Goal: Complete application form: Complete application form

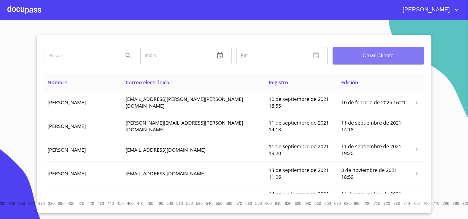
click at [377, 48] on button "Crear Cliente" at bounding box center [378, 55] width 91 height 17
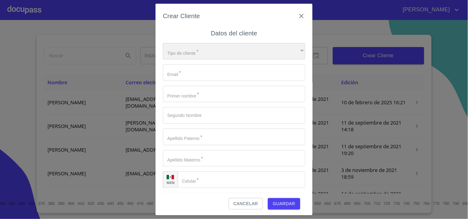
click at [190, 50] on div "​" at bounding box center [234, 51] width 142 height 17
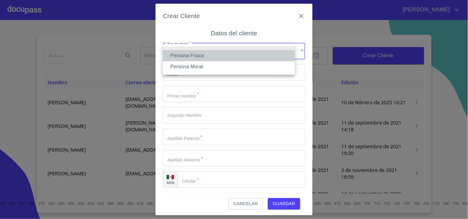
click at [210, 55] on li "Persona Física" at bounding box center [229, 55] width 132 height 11
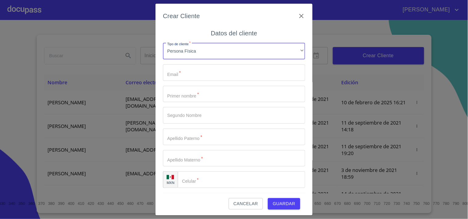
click at [215, 76] on input "Tipo de cliente   *" at bounding box center [234, 72] width 142 height 17
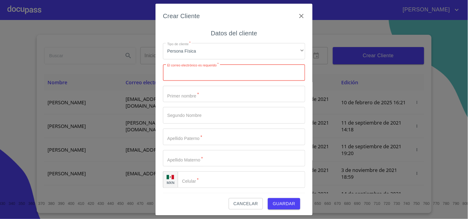
paste input "[EMAIL_ADDRESS][DOMAIN_NAME]"
type input "[EMAIL_ADDRESS][DOMAIN_NAME]"
click at [176, 92] on input "Tipo de cliente   *" at bounding box center [234, 94] width 142 height 17
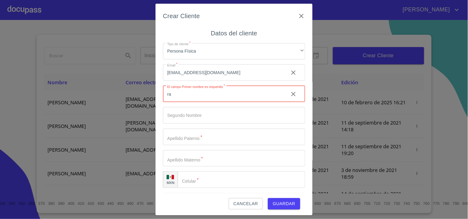
type input "r"
type input "[PERSON_NAME]"
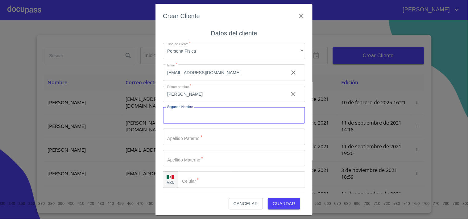
click at [230, 121] on input "Tipo de cliente   *" at bounding box center [234, 115] width 142 height 17
click at [195, 143] on input "Tipo de cliente   *" at bounding box center [234, 137] width 142 height 17
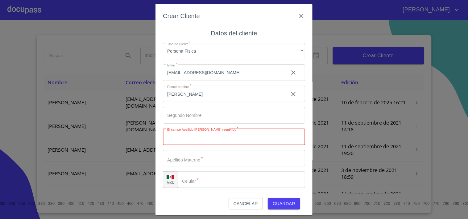
paste input "[PERSON_NAME]"
type input "[PERSON_NAME]"
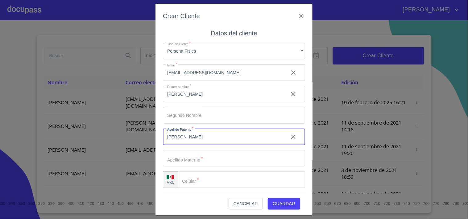
click at [175, 161] on input "Tipo de cliente   *" at bounding box center [234, 158] width 142 height 17
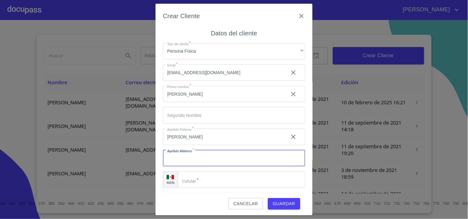
paste input "[PERSON_NAME]"
type input "[PERSON_NAME]"
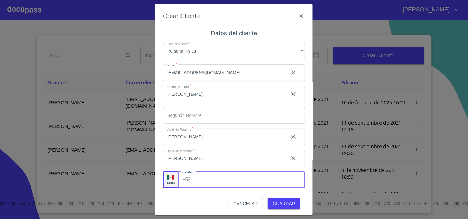
click at [219, 184] on input "Tipo de cliente   *" at bounding box center [249, 180] width 112 height 17
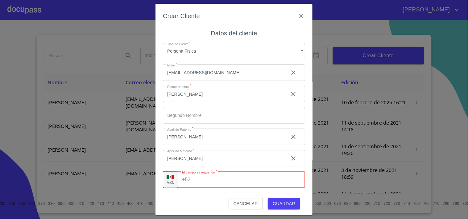
paste input "[PHONE_NUMBER]"
type input "[PHONE_NUMBER]"
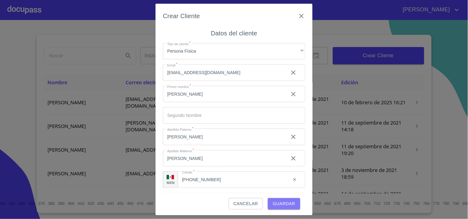
click at [273, 201] on span "Guardar" at bounding box center [284, 204] width 23 height 8
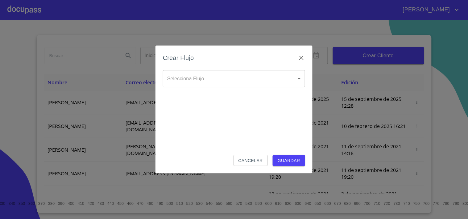
click at [244, 80] on body "[PERSON_NAME] ​ Fin ​ Crear Cliente Nombre Correo electrónico Registro Edición …" at bounding box center [234, 109] width 468 height 219
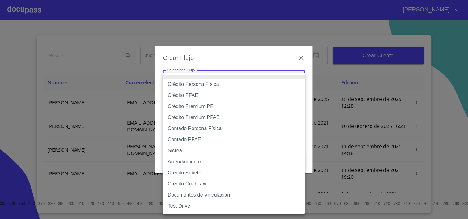
click at [221, 93] on li "Crédito PFAE" at bounding box center [234, 95] width 142 height 11
type input "60bfa0150d9865ccc24afd7c"
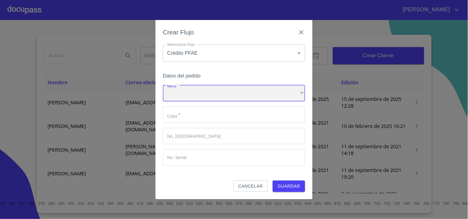
click at [212, 88] on div "​" at bounding box center [234, 93] width 142 height 17
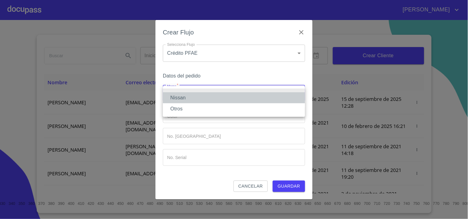
click at [195, 98] on li "Nissan" at bounding box center [234, 97] width 142 height 11
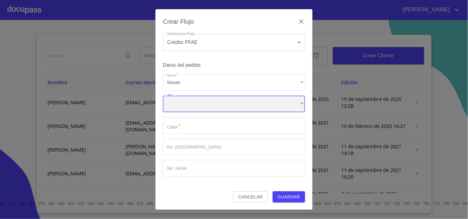
click at [196, 105] on div "​" at bounding box center [234, 104] width 142 height 17
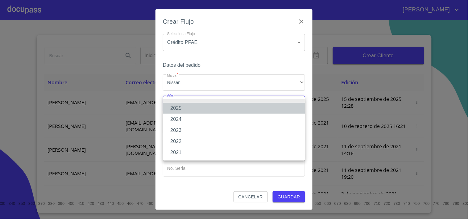
click at [190, 110] on li "2025" at bounding box center [234, 108] width 142 height 11
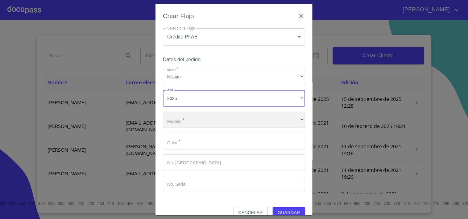
click at [186, 121] on div "​" at bounding box center [234, 120] width 142 height 17
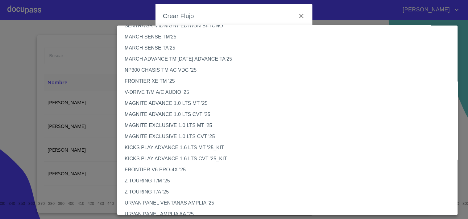
scroll to position [23, 0]
click at [161, 170] on li "FRONTIER V6 PRO-4X '25" at bounding box center [290, 169] width 346 height 11
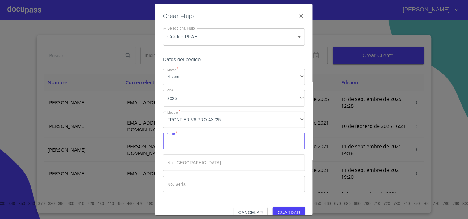
click at [181, 143] on input "Marca   *" at bounding box center [234, 141] width 142 height 17
type input "GRIS VOLCANICO"
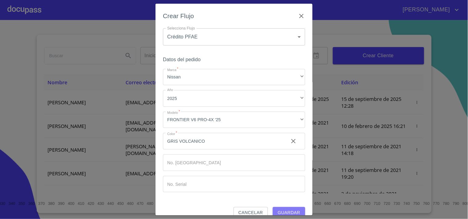
click at [289, 213] on span "Guardar" at bounding box center [288, 213] width 23 height 8
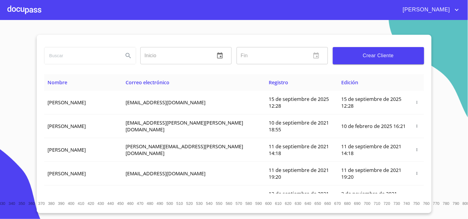
click at [20, 10] on div at bounding box center [24, 10] width 34 height 20
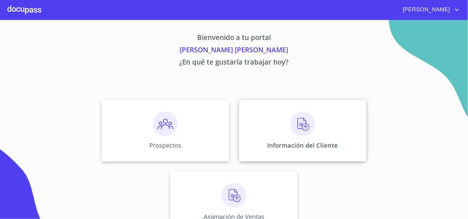
click at [281, 124] on div "Información del Cliente" at bounding box center [302, 131] width 127 height 62
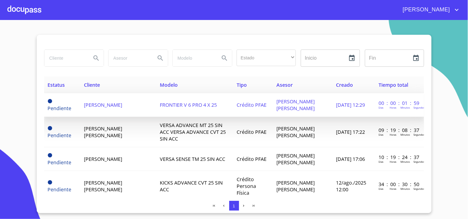
scroll to position [0, 0]
click at [225, 115] on td "FRONTIER V 6 PRO 4 X 25" at bounding box center [194, 105] width 76 height 24
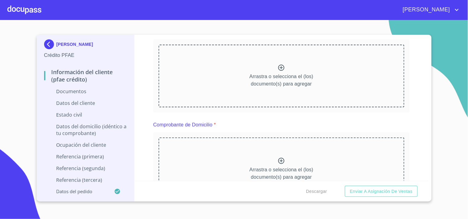
scroll to position [84, 0]
click at [282, 71] on div "Arrastra o selecciona el (los) documento(s) para agregar" at bounding box center [281, 75] width 246 height 63
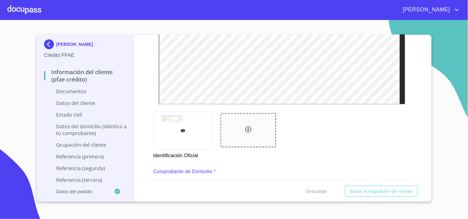
scroll to position [242, 0]
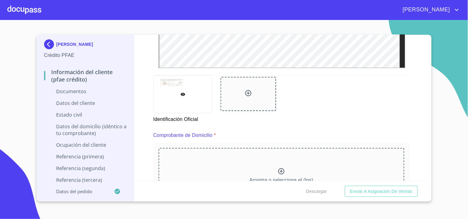
click at [246, 84] on div at bounding box center [247, 94] width 55 height 34
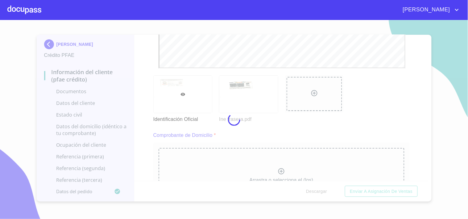
click at [426, 177] on div at bounding box center [234, 119] width 468 height 199
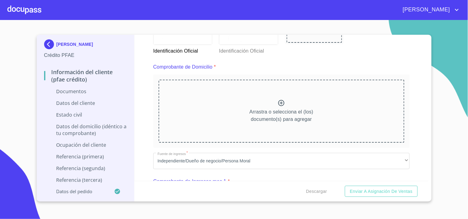
scroll to position [324, 0]
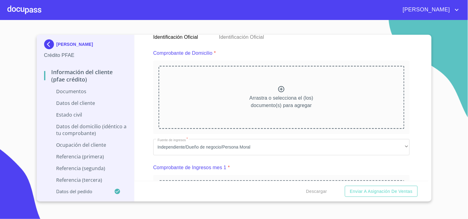
click at [279, 87] on icon at bounding box center [281, 89] width 6 height 6
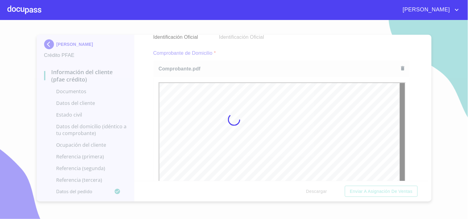
scroll to position [0, 0]
click at [426, 177] on div at bounding box center [234, 119] width 468 height 199
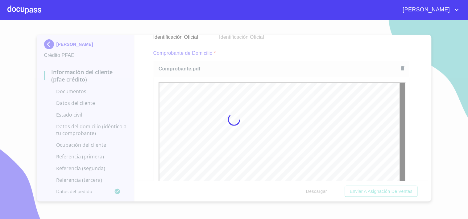
click at [426, 177] on div at bounding box center [234, 119] width 468 height 199
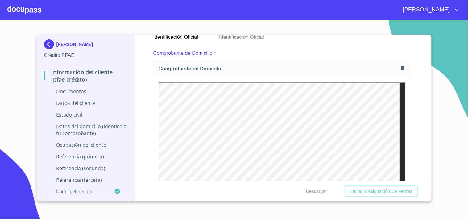
click at [147, 97] on div "Información del cliente (PFAE crédito) Documentos Documento de identificación. …" at bounding box center [281, 108] width 294 height 146
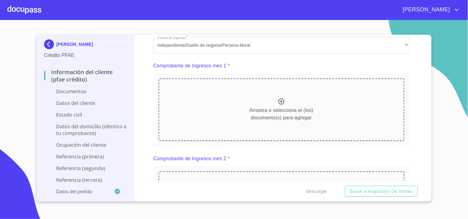
scroll to position [603, 0]
click at [277, 102] on icon at bounding box center [280, 101] width 7 height 7
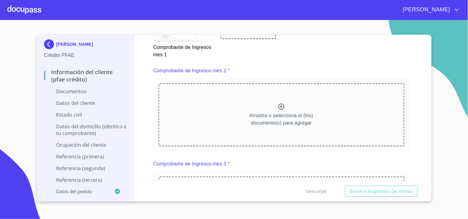
scroll to position [867, 0]
click at [277, 107] on icon at bounding box center [280, 106] width 7 height 7
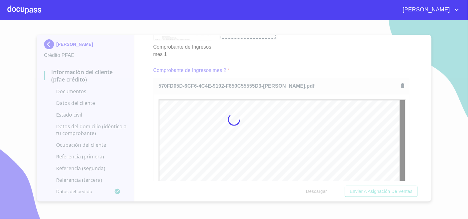
scroll to position [0, 0]
click at [425, 177] on div at bounding box center [234, 119] width 468 height 199
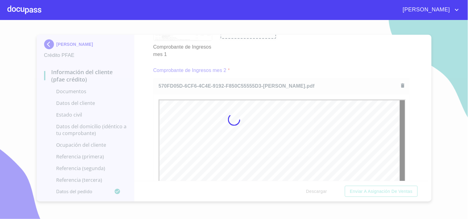
click at [425, 177] on div at bounding box center [234, 119] width 468 height 199
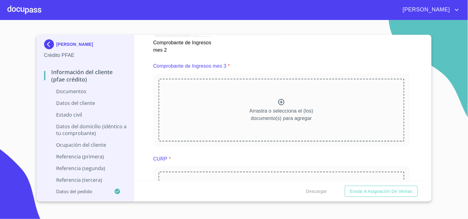
scroll to position [1141, 0]
click at [279, 98] on icon at bounding box center [280, 101] width 7 height 7
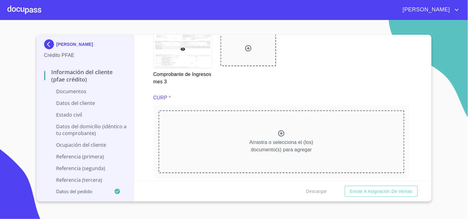
scroll to position [1434, 0]
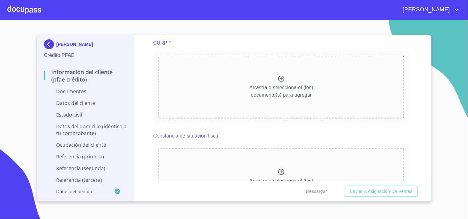
click at [278, 79] on icon at bounding box center [281, 79] width 6 height 6
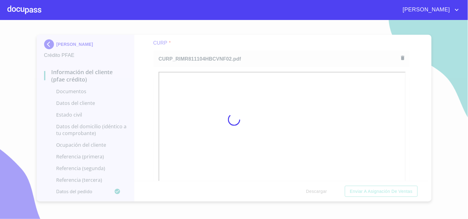
click at [425, 178] on div at bounding box center [234, 119] width 468 height 199
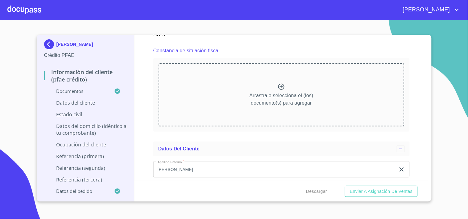
scroll to position [1694, 0]
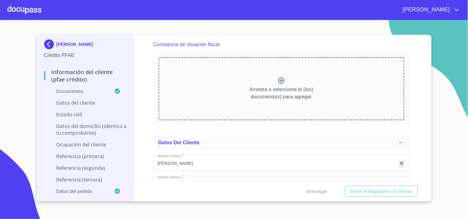
click at [143, 72] on div "Información del cliente (PFAE crédito) Documentos Documento de identificación. …" at bounding box center [281, 108] width 294 height 146
click at [50, 44] on img at bounding box center [50, 44] width 12 height 10
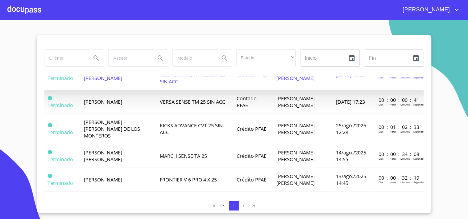
scroll to position [336, 0]
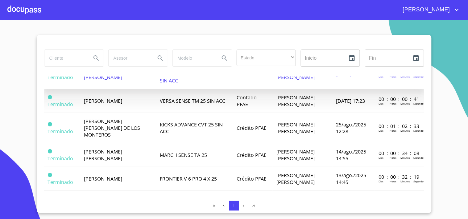
click at [193, 84] on span "VERSA ADVANCE MT 25 SIN ACC VERSA ADVANCE CVT 25 SIN ACC" at bounding box center [193, 74] width 66 height 20
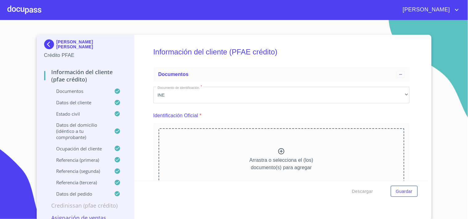
scroll to position [0, 0]
click at [69, 101] on p "Datos del cliente" at bounding box center [79, 103] width 70 height 6
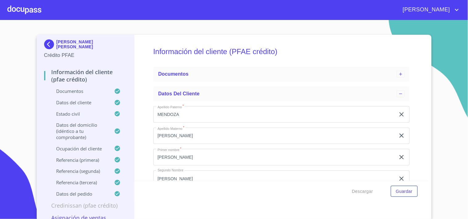
click at [88, 92] on p "Documentos" at bounding box center [79, 91] width 70 height 6
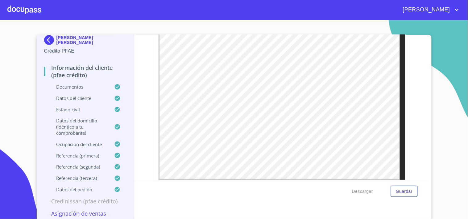
scroll to position [5, 0]
click at [88, 202] on p "Credinissan (PFAE crédito)" at bounding box center [85, 200] width 83 height 7
click at [76, 199] on p "Credinissan (PFAE crédito)" at bounding box center [85, 200] width 83 height 7
click at [79, 199] on p "Credinissan (PFAE crédito)" at bounding box center [85, 200] width 83 height 7
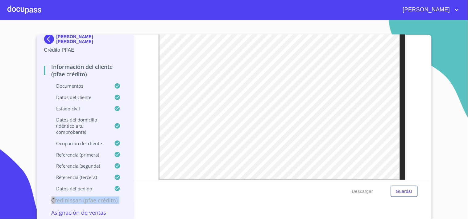
click at [79, 199] on p "Credinissan (PFAE crédito)" at bounding box center [85, 200] width 83 height 7
click at [420, 176] on div "Información del cliente (PFAE crédito) Documentos Documento de identificación. …" at bounding box center [281, 108] width 294 height 146
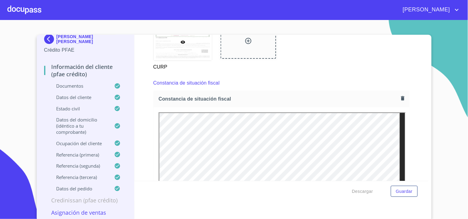
scroll to position [1862, 0]
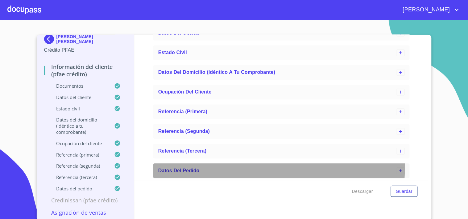
click at [188, 166] on div "Datos del pedido" at bounding box center [281, 171] width 256 height 15
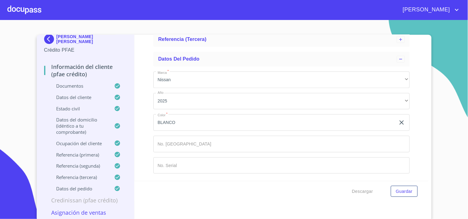
scroll to position [2, 0]
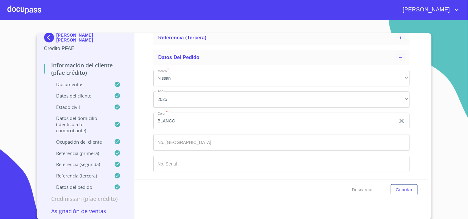
click at [82, 192] on div "Datos del pedido" at bounding box center [85, 189] width 83 height 11
click at [84, 199] on p "Credinissan (PFAE crédito)" at bounding box center [85, 198] width 83 height 7
click at [73, 201] on p "Credinissan (PFAE crédito)" at bounding box center [85, 198] width 83 height 7
click at [72, 211] on p "Asignación de Ventas" at bounding box center [85, 211] width 83 height 7
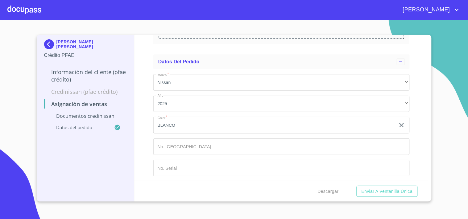
scroll to position [133, 0]
click at [96, 119] on p "Documentos CrediNissan" at bounding box center [85, 116] width 83 height 7
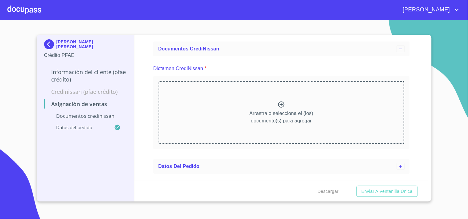
scroll to position [26, 0]
click at [275, 112] on p "Arrastra o selecciona el (los) documento(s) para agregar" at bounding box center [281, 117] width 64 height 15
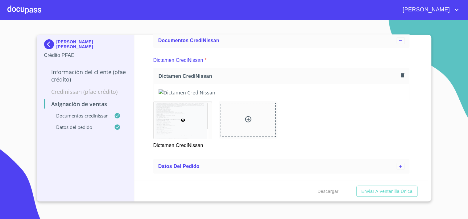
scroll to position [271, 0]
click at [66, 93] on p "Credinissan (PFAE crédito)" at bounding box center [85, 91] width 83 height 7
click at [65, 104] on p "Asignación de Ventas" at bounding box center [85, 104] width 83 height 7
click at [63, 75] on p "Información del cliente (PFAE crédito)" at bounding box center [85, 75] width 83 height 15
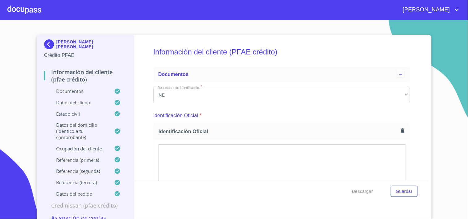
scroll to position [5, 0]
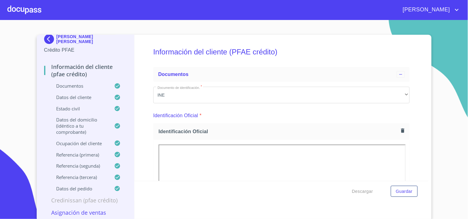
click at [72, 192] on p "Datos del pedido" at bounding box center [79, 189] width 70 height 6
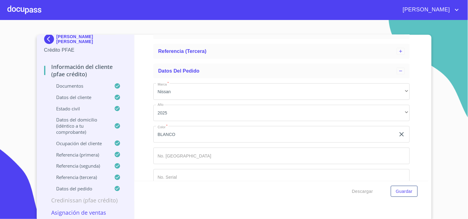
scroll to position [173, 0]
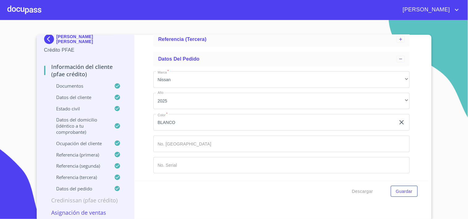
click at [200, 147] on input "Marca   *" at bounding box center [281, 144] width 256 height 17
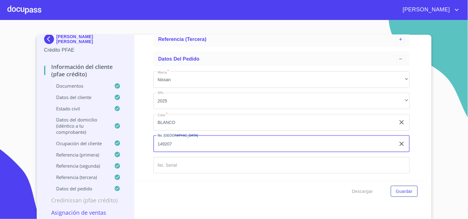
type input "149207"
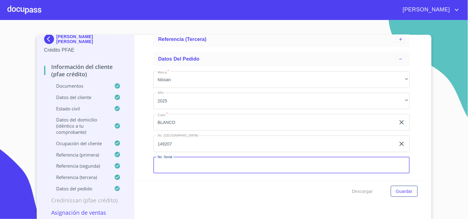
click at [182, 168] on input "Marca   *" at bounding box center [281, 166] width 256 height 17
type input "3n1ck3ce9sl215708"
click at [197, 186] on div "Descargar Guardar" at bounding box center [281, 191] width 294 height 21
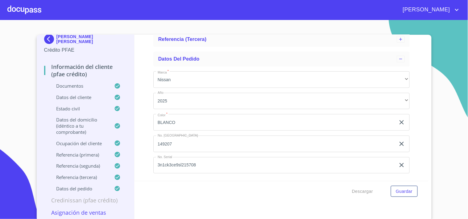
click at [193, 168] on input "3n1ck3ce9sl215708" at bounding box center [274, 166] width 242 height 17
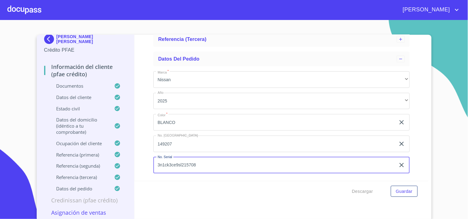
click at [193, 168] on input "3n1ck3ce9sl215708" at bounding box center [274, 166] width 242 height 17
type input "H"
type input "[US_VEHICLE_IDENTIFICATION_NUMBER]"
click at [396, 195] on span "Guardar" at bounding box center [404, 192] width 17 height 8
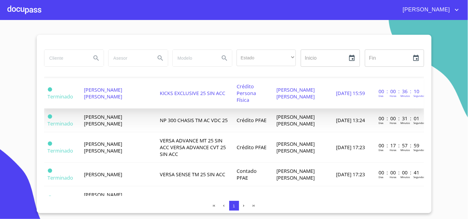
scroll to position [264, 0]
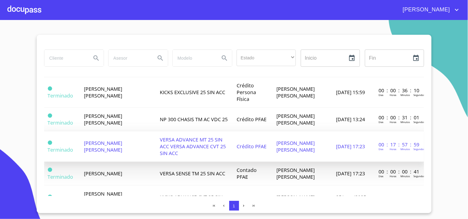
click at [122, 154] on span "[PERSON_NAME] [PERSON_NAME]" at bounding box center [103, 147] width 38 height 14
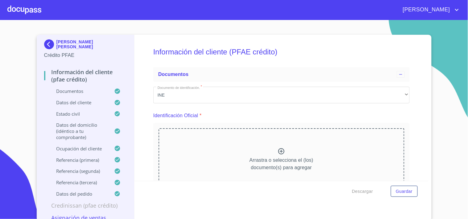
click at [83, 215] on p "Asignación de Ventas" at bounding box center [85, 218] width 83 height 7
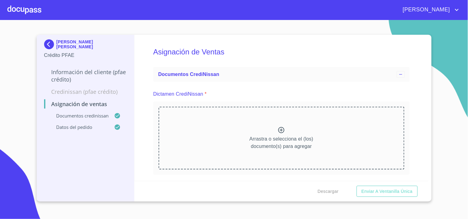
click at [87, 128] on p "Datos del pedido" at bounding box center [79, 127] width 70 height 6
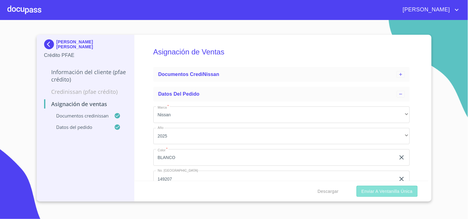
click at [399, 193] on span "Enviar a Ventanilla única" at bounding box center [386, 192] width 51 height 8
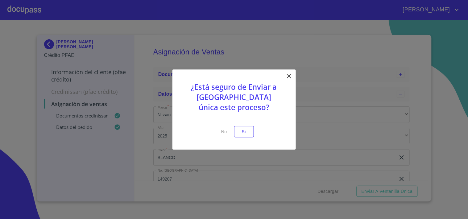
click at [286, 78] on icon at bounding box center [288, 76] width 7 height 7
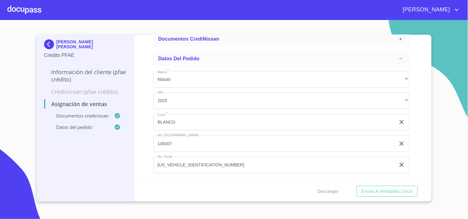
scroll to position [39, 0]
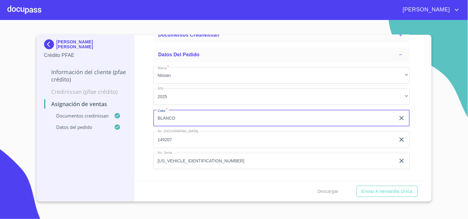
click at [229, 122] on input "BLANCO" at bounding box center [274, 118] width 242 height 17
type input "ROJO"
click at [373, 189] on span "Enviar a Ventanilla única" at bounding box center [386, 192] width 51 height 8
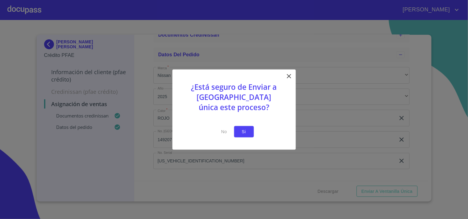
click at [241, 128] on span "Si" at bounding box center [244, 132] width 10 height 8
